Goal: Task Accomplishment & Management: Manage account settings

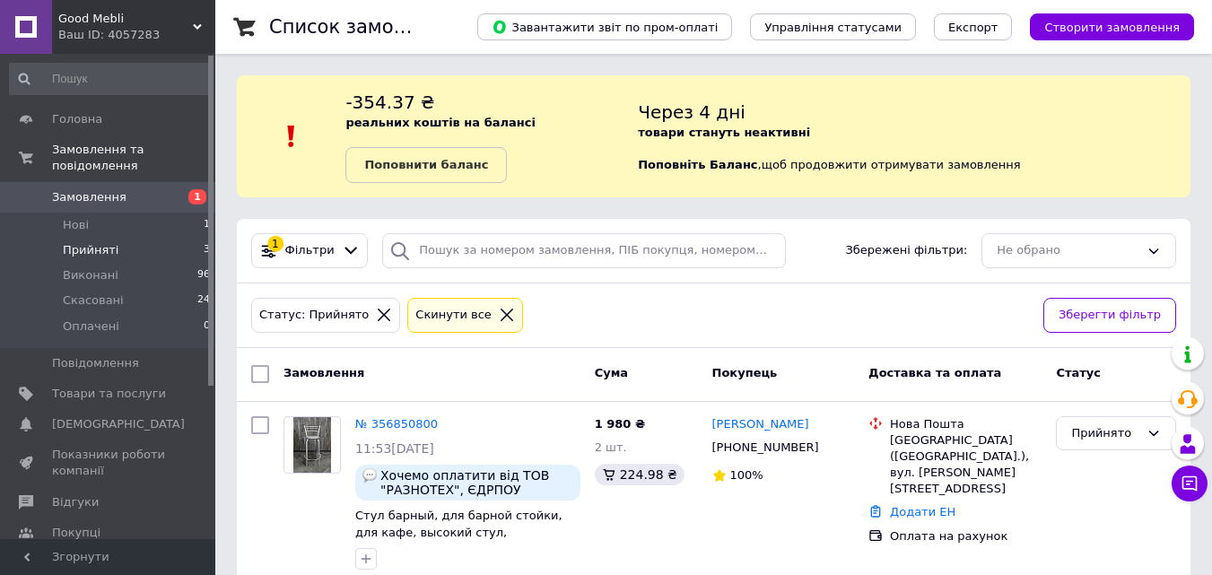
scroll to position [90, 0]
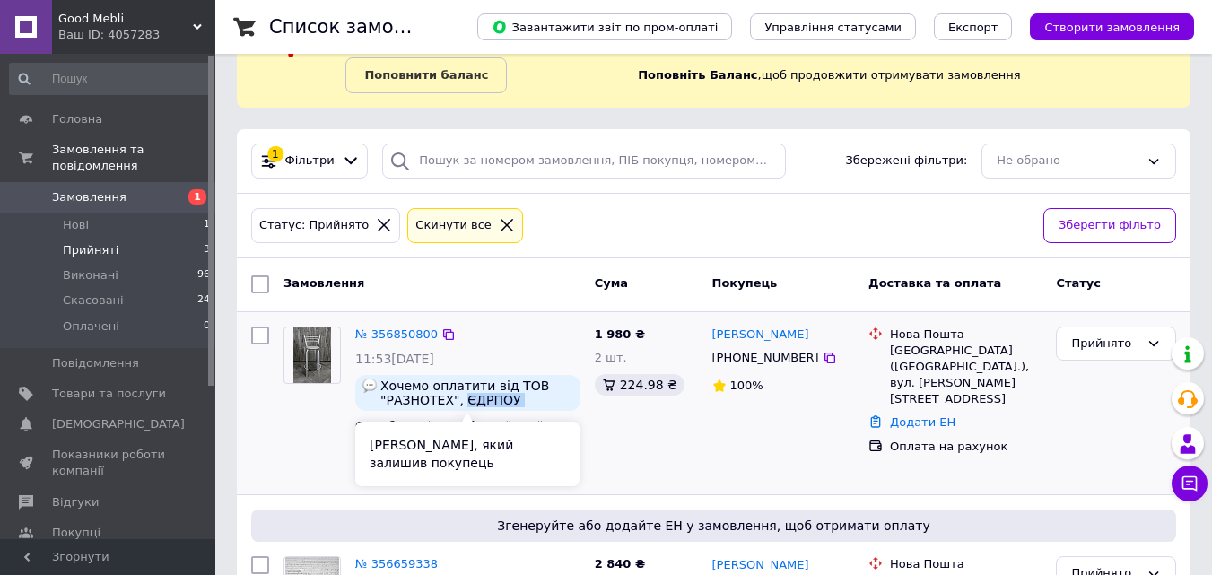
drag, startPoint x: 457, startPoint y: 401, endPoint x: 567, endPoint y: 400, distance: 109.4
click at [567, 400] on span "Хочемо оплатити від ТОВ "РАЗНОТЕХ", ЄДРПОУ 23526294, можна рахунок" at bounding box center [476, 392] width 193 height 29
copy span "ЄДРПОУ 23526294,"
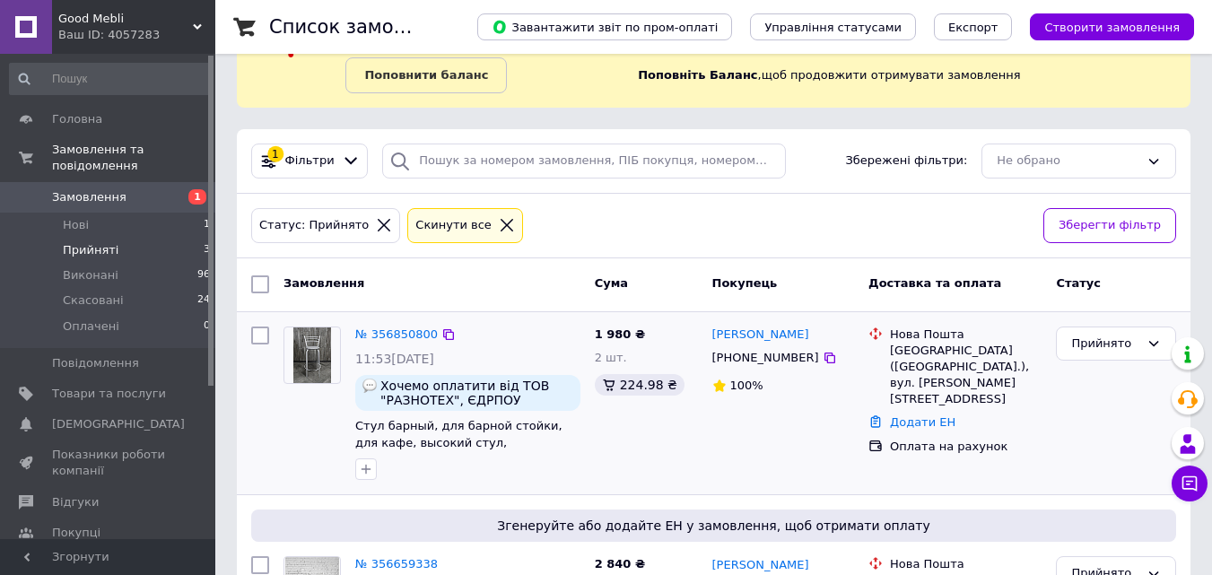
click at [393, 343] on div "№ 356850800" at bounding box center [396, 335] width 86 height 21
click at [387, 331] on link "№ 356850800" at bounding box center [396, 333] width 83 height 13
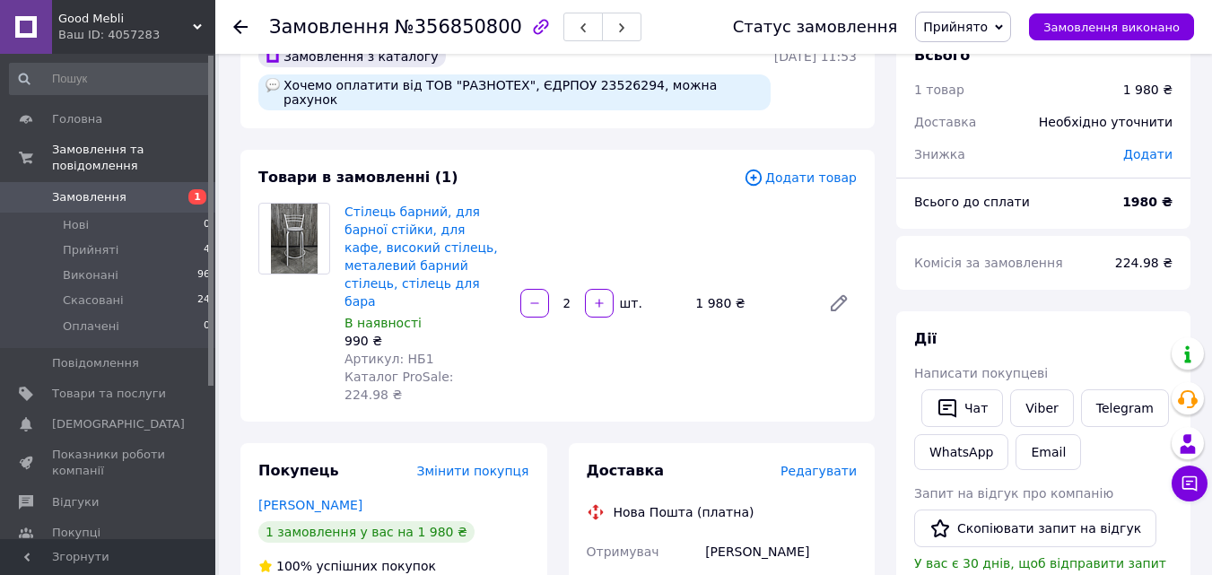
scroll to position [90, 0]
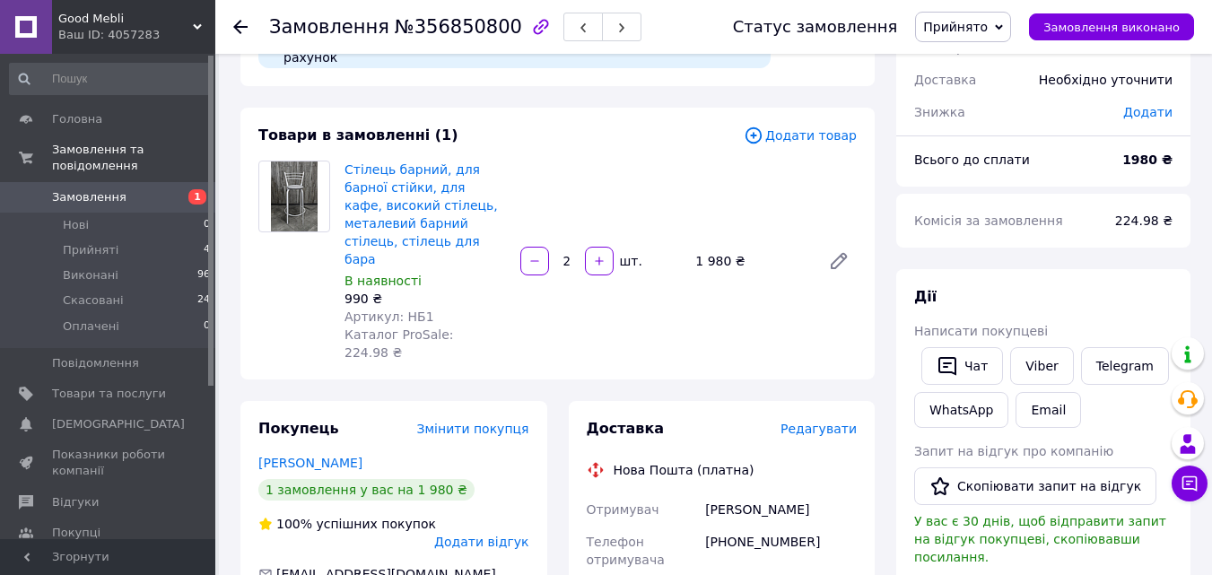
drag, startPoint x: 705, startPoint y: 521, endPoint x: 727, endPoint y: 521, distance: 22.4
copy div "[GEOGRAPHIC_DATA]"
click at [248, 26] on div at bounding box center [251, 27] width 36 height 54
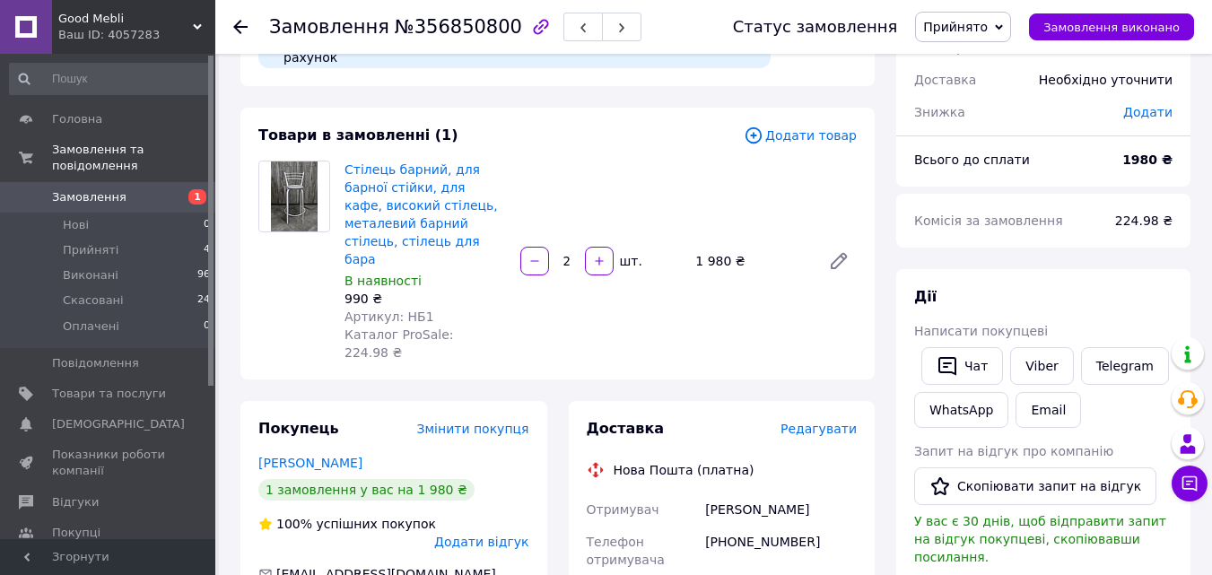
click at [242, 29] on icon at bounding box center [240, 27] width 14 height 14
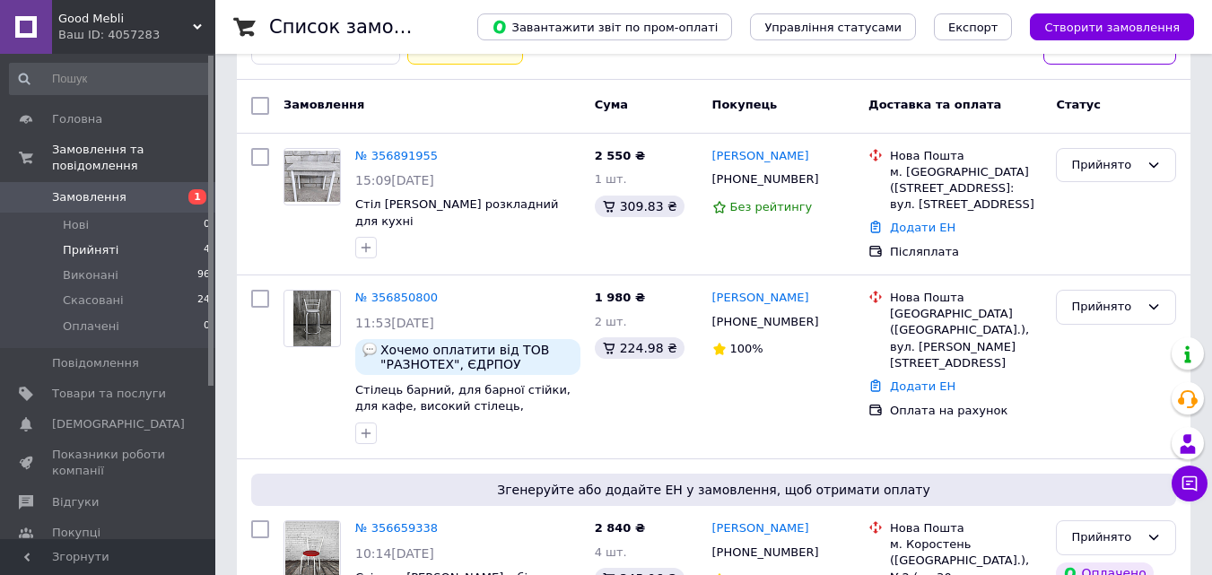
scroll to position [269, 0]
